Goal: Transaction & Acquisition: Purchase product/service

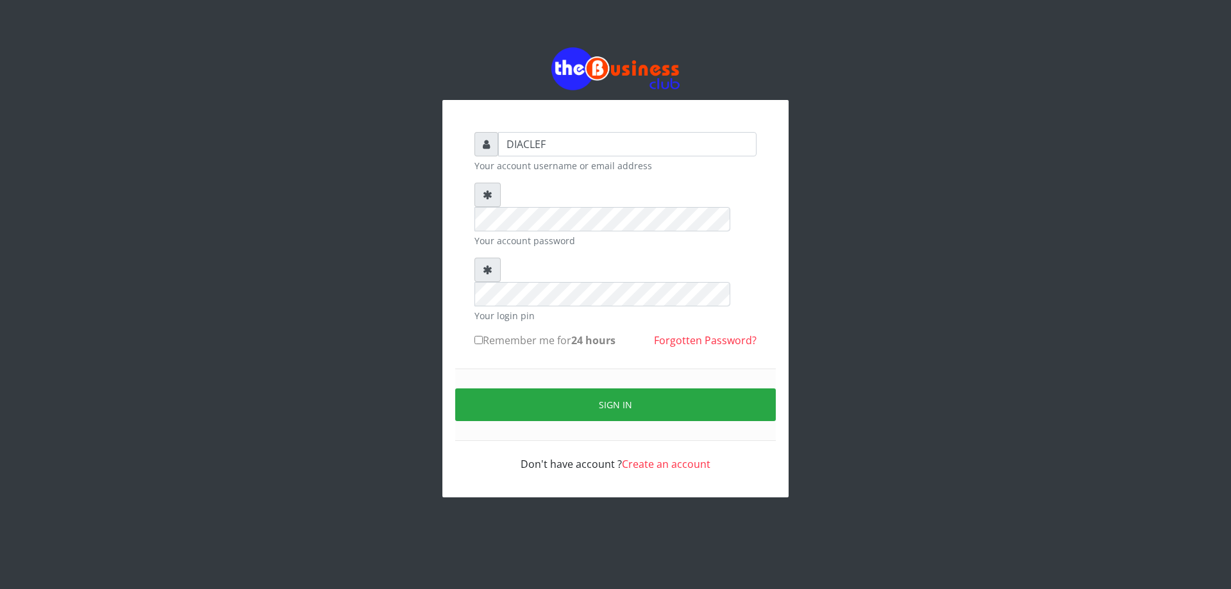
click at [387, 240] on div "DIACLEF Your account username or email address Your account password Your login…" at bounding box center [615, 272] width 731 height 544
click at [430, 203] on div "DIACLEF Your account username or email address Your account password Your login…" at bounding box center [615, 272] width 731 height 544
click at [432, 247] on div "DIACLEF Your account username or email address Your account password Your login…" at bounding box center [615, 272] width 731 height 544
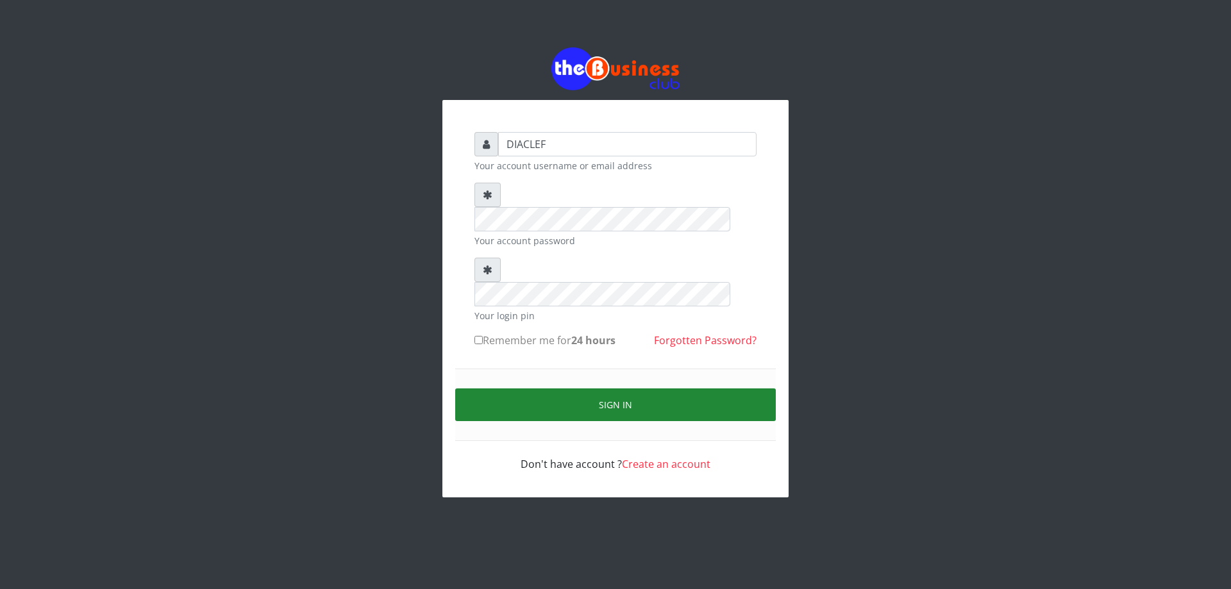
click at [595, 389] on button "Sign in" at bounding box center [615, 405] width 321 height 33
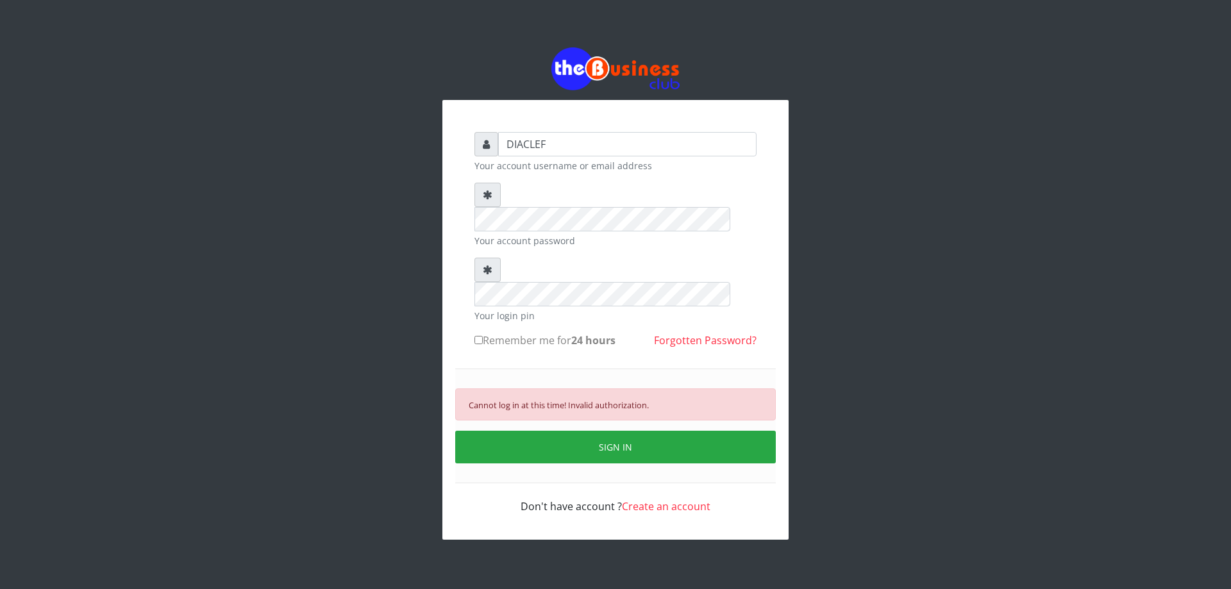
click at [611, 431] on button "SIGN IN" at bounding box center [615, 447] width 321 height 33
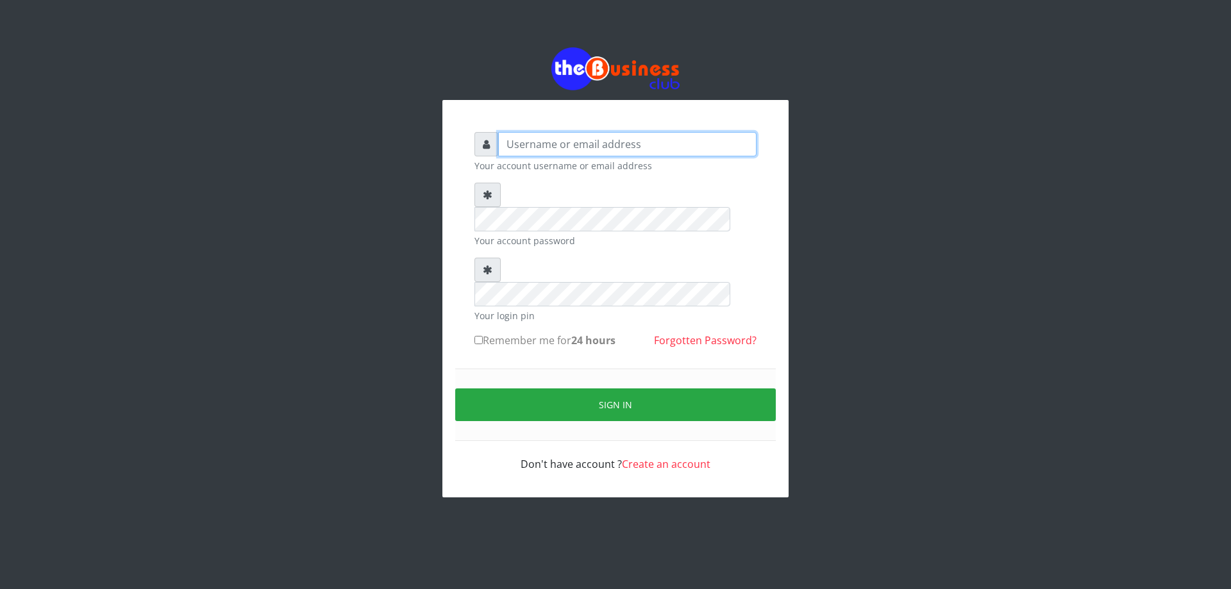
type input "DIACLEF"
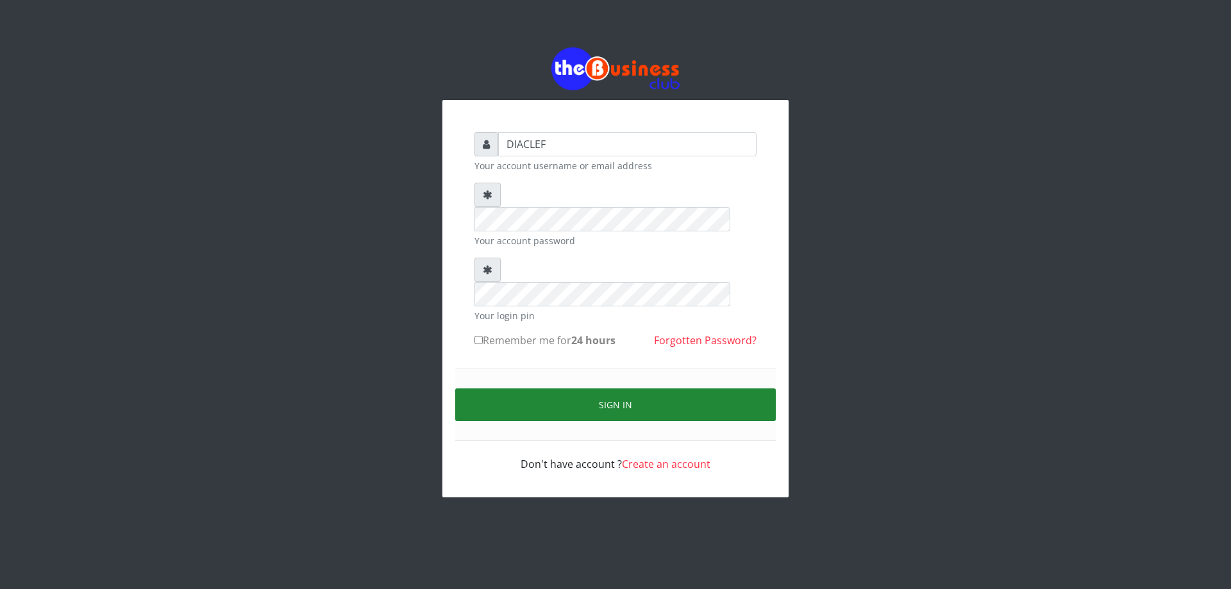
click at [603, 389] on button "Sign in" at bounding box center [615, 405] width 321 height 33
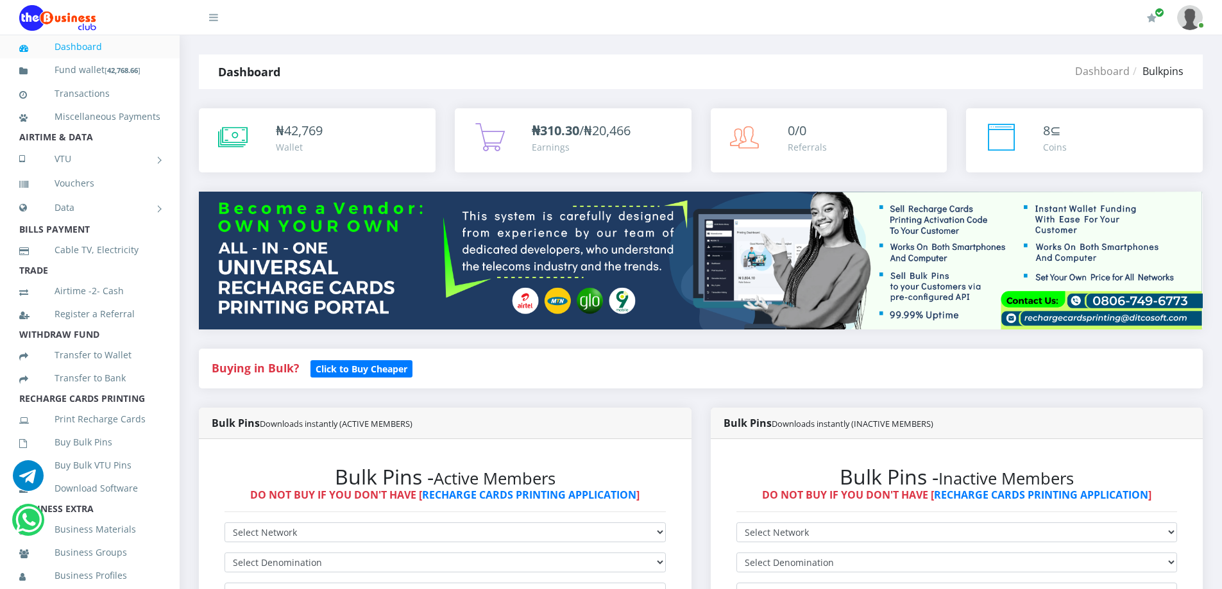
select select "MTN"
click at [224, 523] on select "Select Network MTN Globacom 9Mobile Airtel" at bounding box center [444, 533] width 441 height 20
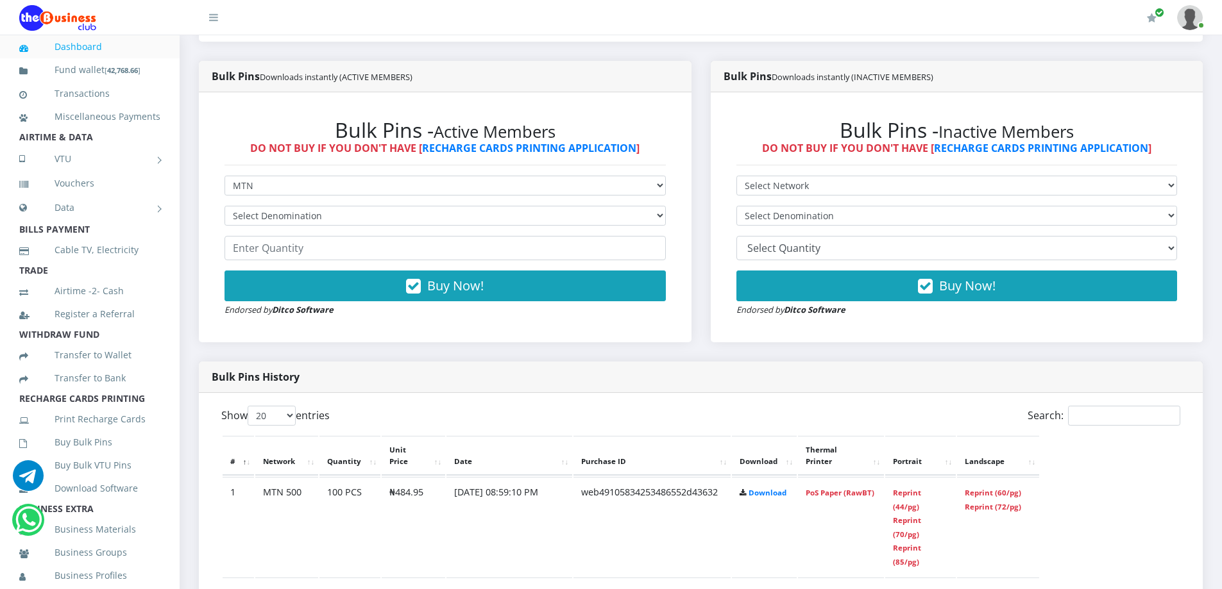
scroll to position [344, 0]
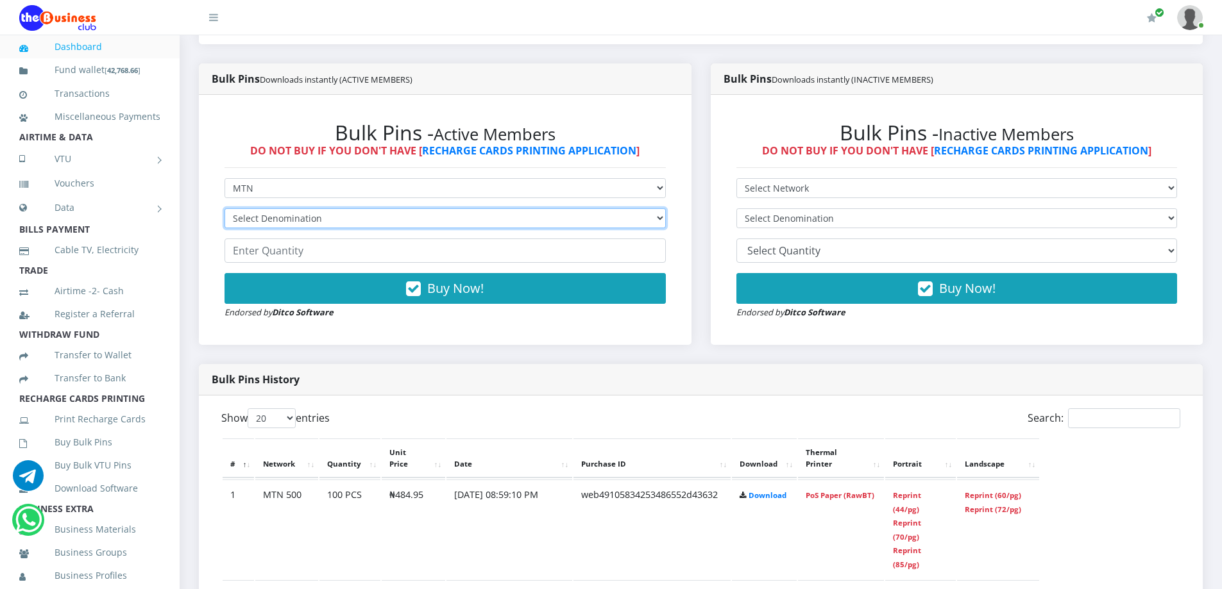
click at [335, 217] on select "Select Denomination MTN NGN100 - ₦96.99 MTN NGN200 - ₦193.98 MTN NGN400 - ₦387.…" at bounding box center [444, 218] width 441 height 20
click at [224, 208] on select "Select Denomination MTN NGN100 - ₦96.99 MTN NGN200 - ₦193.98 MTN NGN400 - ₦387.…" at bounding box center [444, 218] width 441 height 20
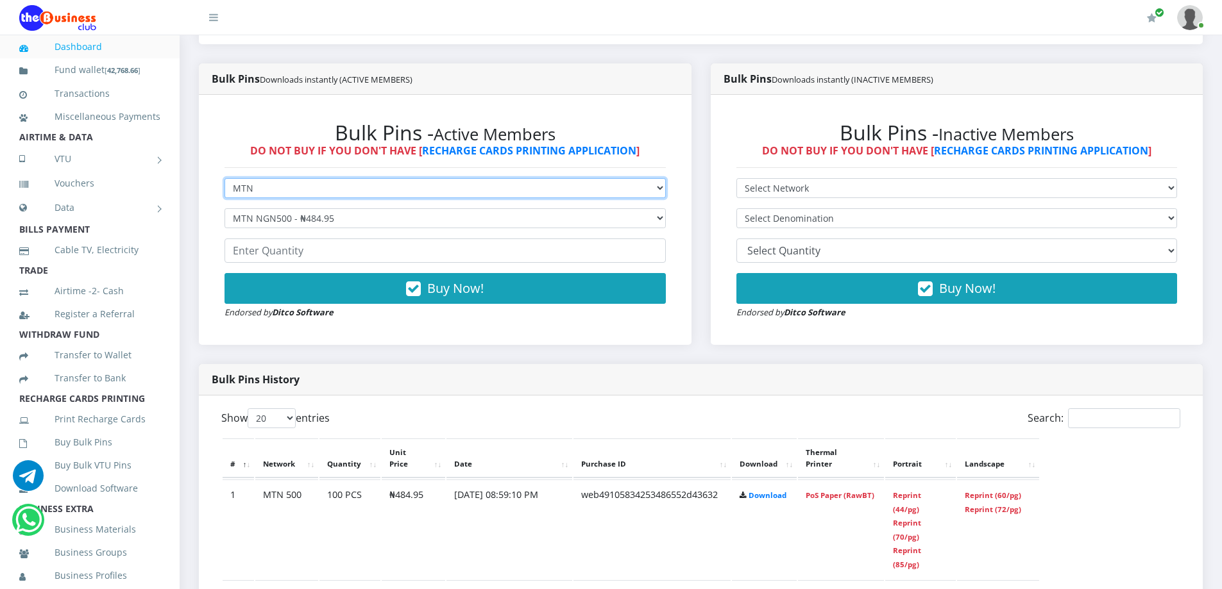
click at [307, 194] on select "Select Network MTN Globacom 9Mobile Airtel" at bounding box center [444, 188] width 441 height 20
click at [224, 178] on select "Select Network MTN Globacom 9Mobile Airtel" at bounding box center [444, 188] width 441 height 20
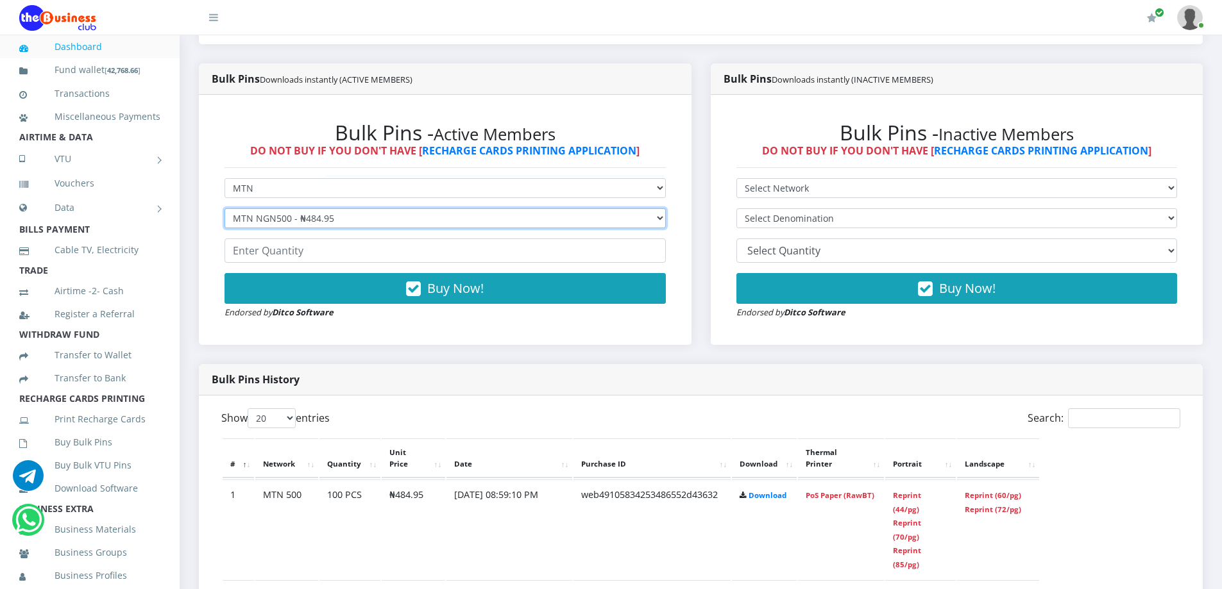
click at [296, 221] on select "Select Denomination MTN NGN100 - ₦96.99 MTN NGN200 - ₦193.98 MTN NGN400 - ₦387.…" at bounding box center [444, 218] width 441 height 20
select select "193.98-200"
click at [224, 208] on select "Select Denomination MTN NGN100 - ₦96.99 MTN NGN200 - ₦193.98 MTN NGN400 - ₦387.…" at bounding box center [444, 218] width 441 height 20
click at [312, 228] on select "Select Denomination MTN NGN100 - ₦96.99 MTN NGN200 - ₦193.98 MTN NGN400 - ₦387.…" at bounding box center [444, 218] width 441 height 20
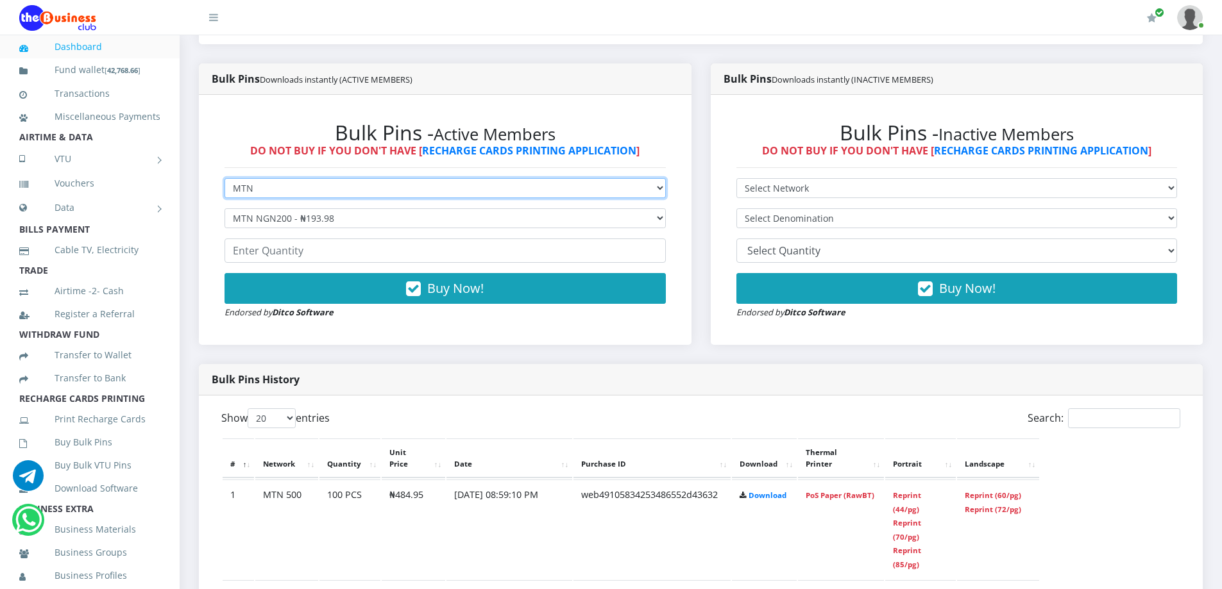
click at [298, 194] on select "Select Network MTN Globacom 9Mobile Airtel" at bounding box center [444, 188] width 441 height 20
click at [298, 193] on select "Select Network MTN Globacom 9Mobile Airtel" at bounding box center [444, 188] width 441 height 20
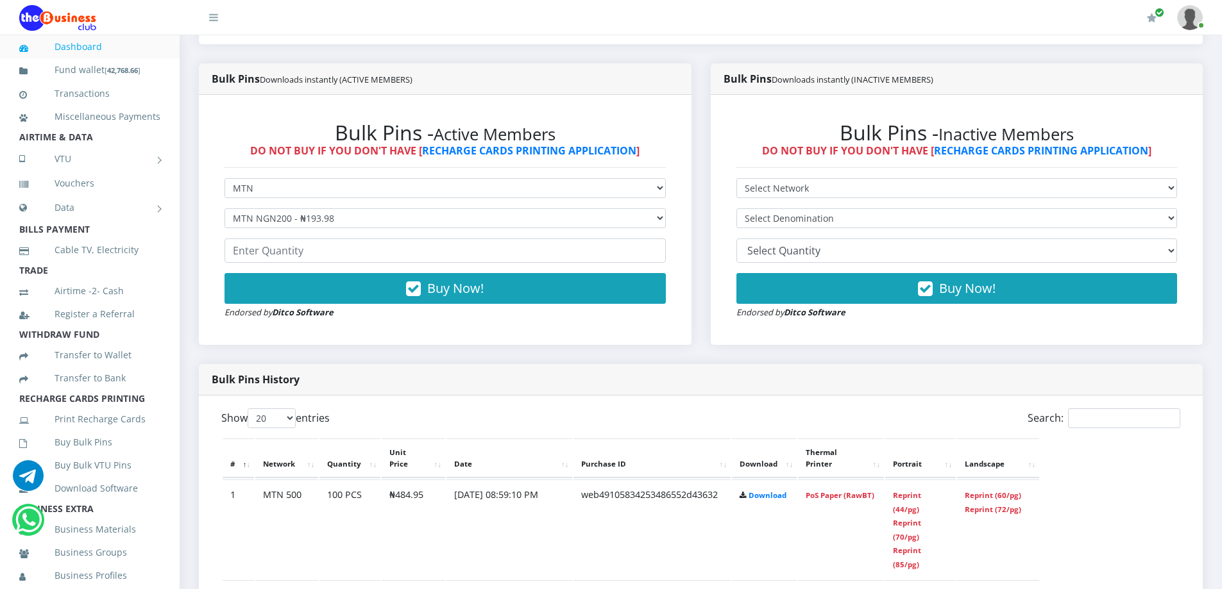
click at [301, 174] on div "Bulk Pins - Active Members DO NOT BUY IF YOU DON'T HAVE [ RECHARGE CARDS PRINTI…" at bounding box center [445, 220] width 467 height 225
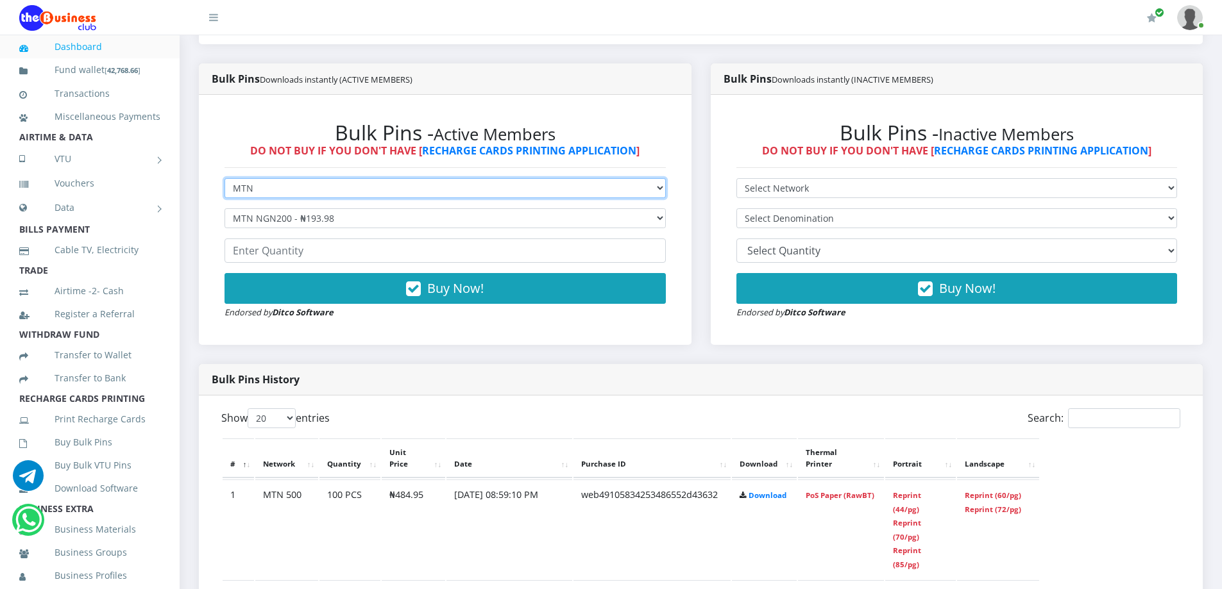
click at [294, 192] on select "Select Network MTN Globacom 9Mobile Airtel" at bounding box center [444, 188] width 441 height 20
select select "Airtel"
click at [224, 178] on select "Select Network MTN Globacom 9Mobile Airtel" at bounding box center [444, 188] width 441 height 20
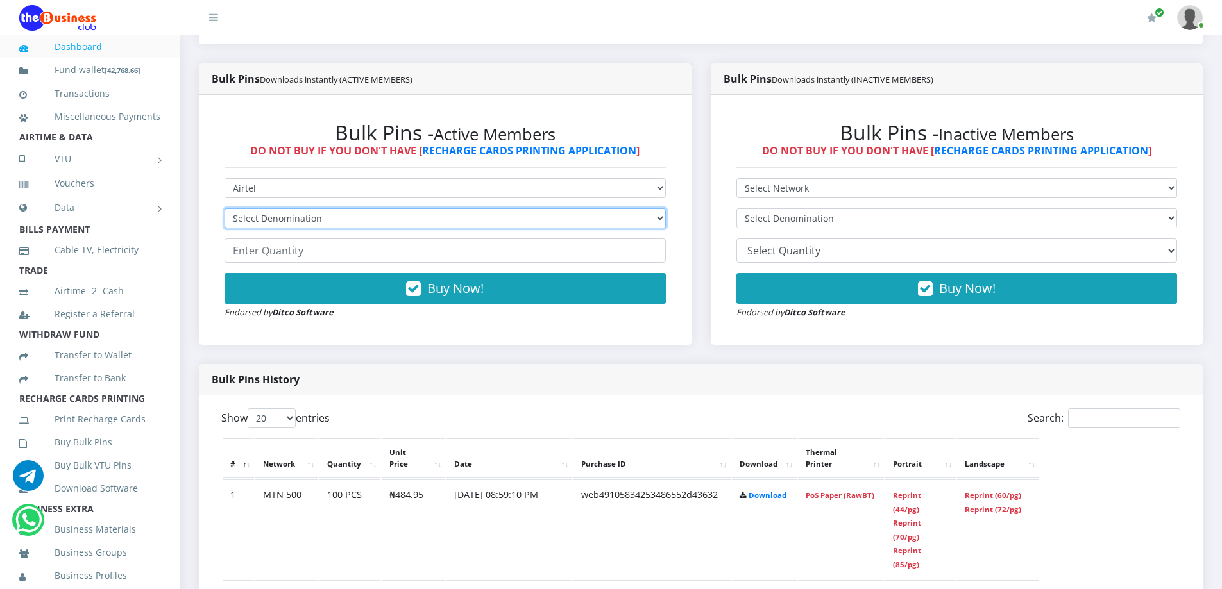
click at [284, 215] on select "Select Denomination Airtel NGN100 - ₦96.38 Airtel NGN200 - ₦192.76 Airtel NGN50…" at bounding box center [444, 218] width 441 height 20
select select "481.9-500"
click at [224, 208] on select "Select Denomination Airtel NGN100 - ₦96.38 Airtel NGN200 - ₦192.76 Airtel NGN50…" at bounding box center [444, 218] width 441 height 20
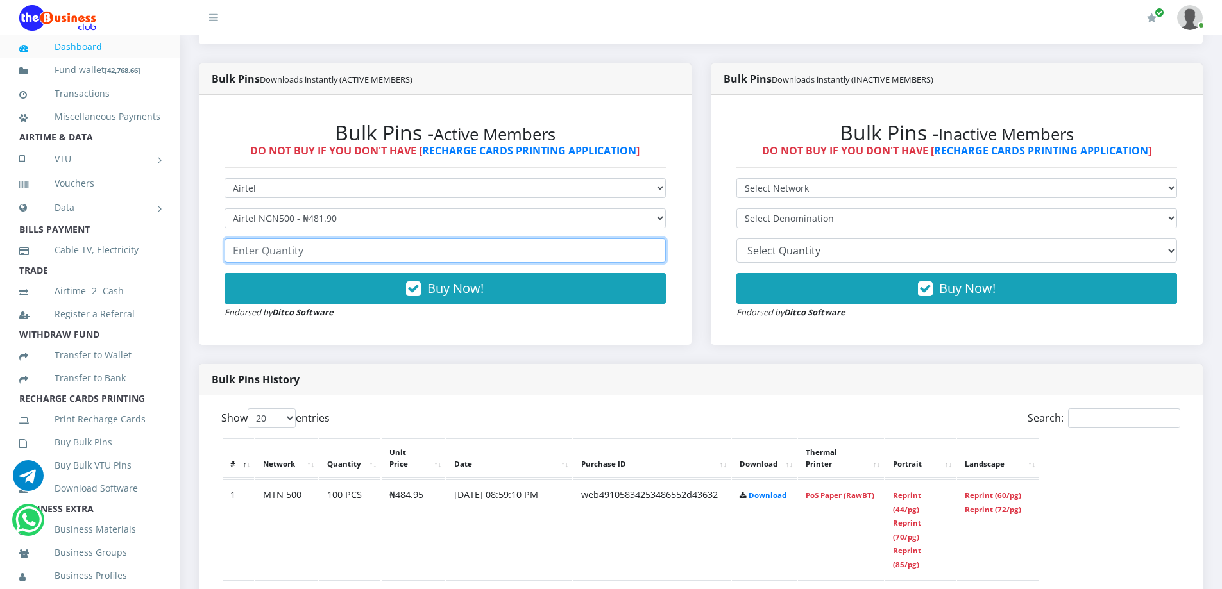
click at [299, 242] on input "number" at bounding box center [444, 251] width 441 height 24
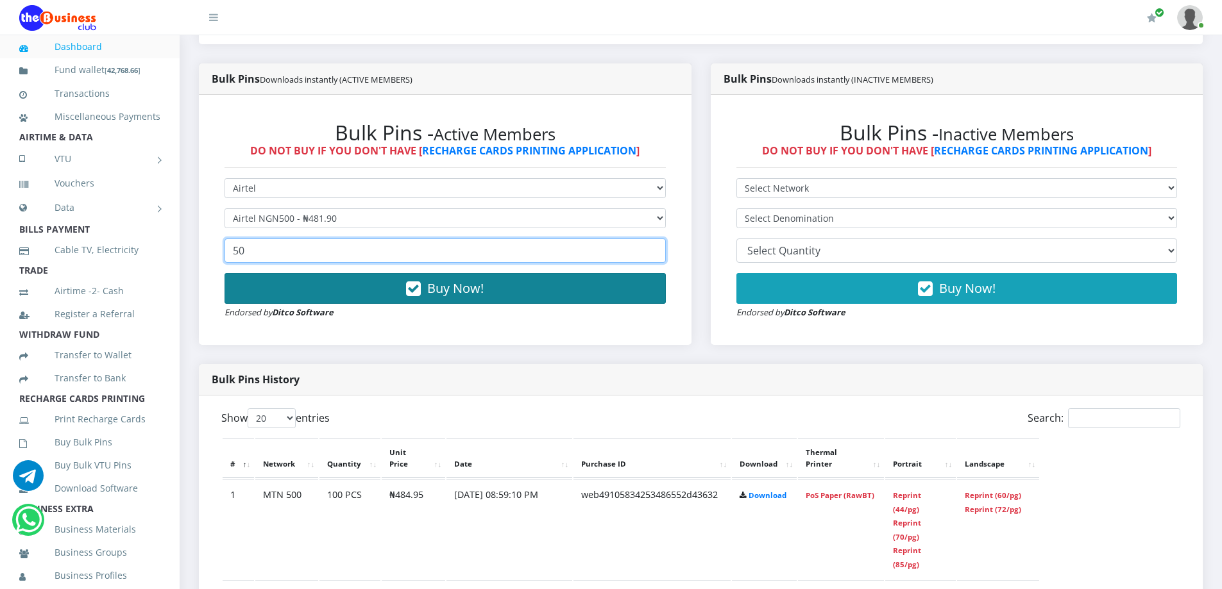
type input "50"
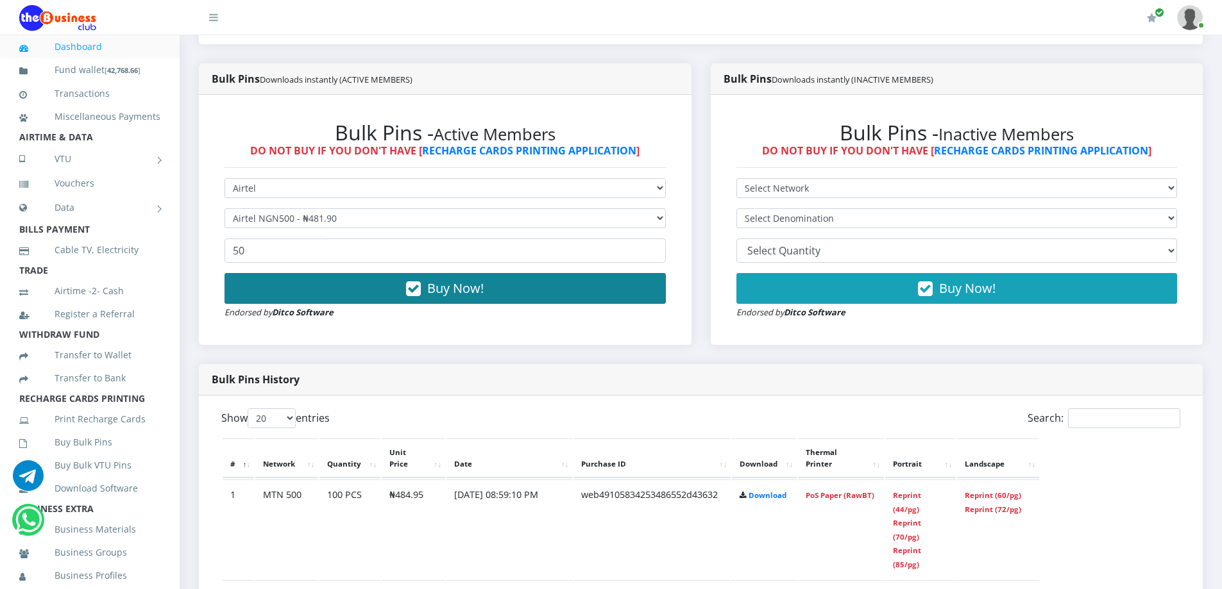
click at [342, 296] on button "Buy Now!" at bounding box center [444, 288] width 441 height 31
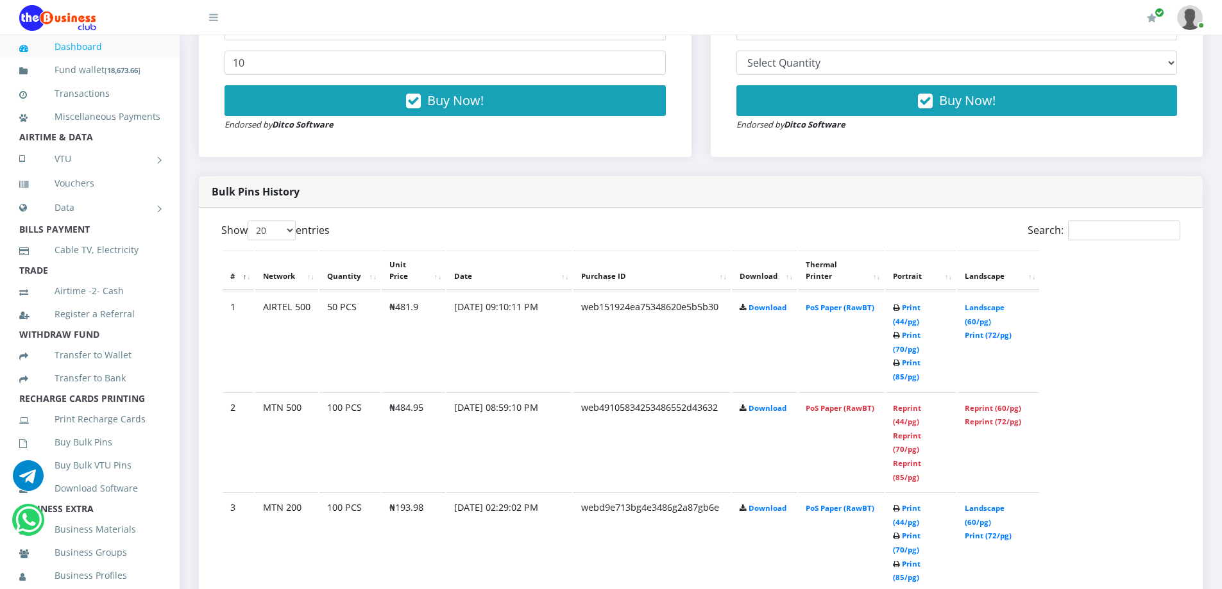
scroll to position [527, 0]
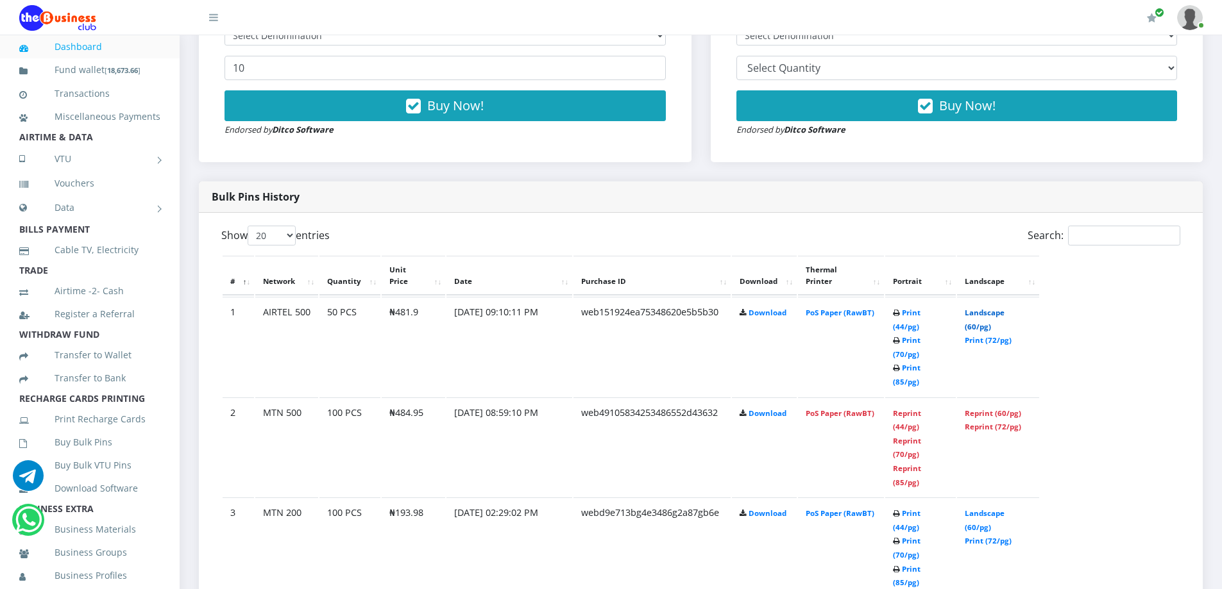
click at [981, 308] on link "Landscape (60/pg)" at bounding box center [985, 320] width 40 height 24
